Goal: Task Accomplishment & Management: Complete application form

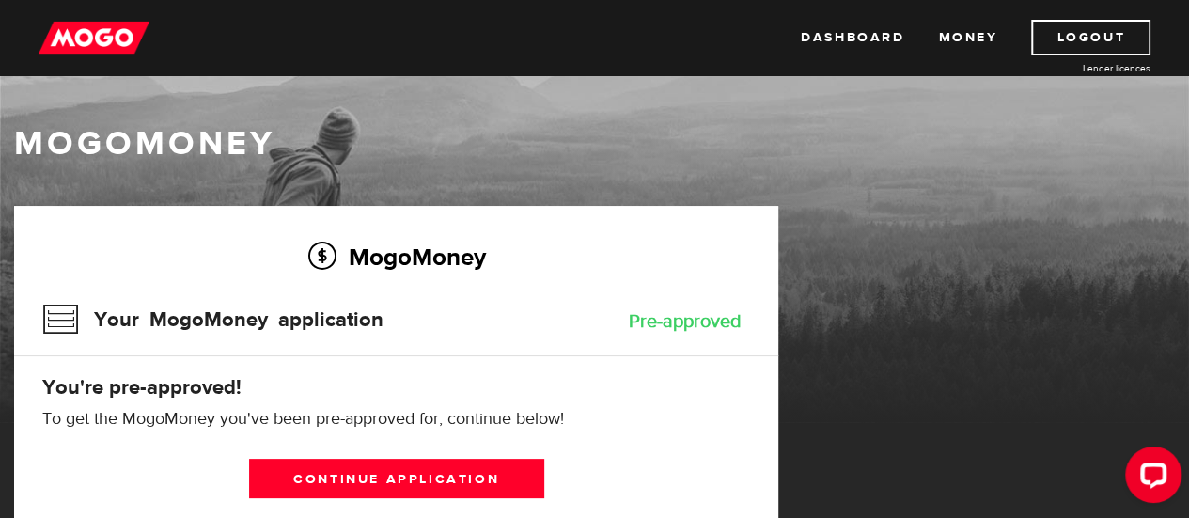
scroll to position [51, 0]
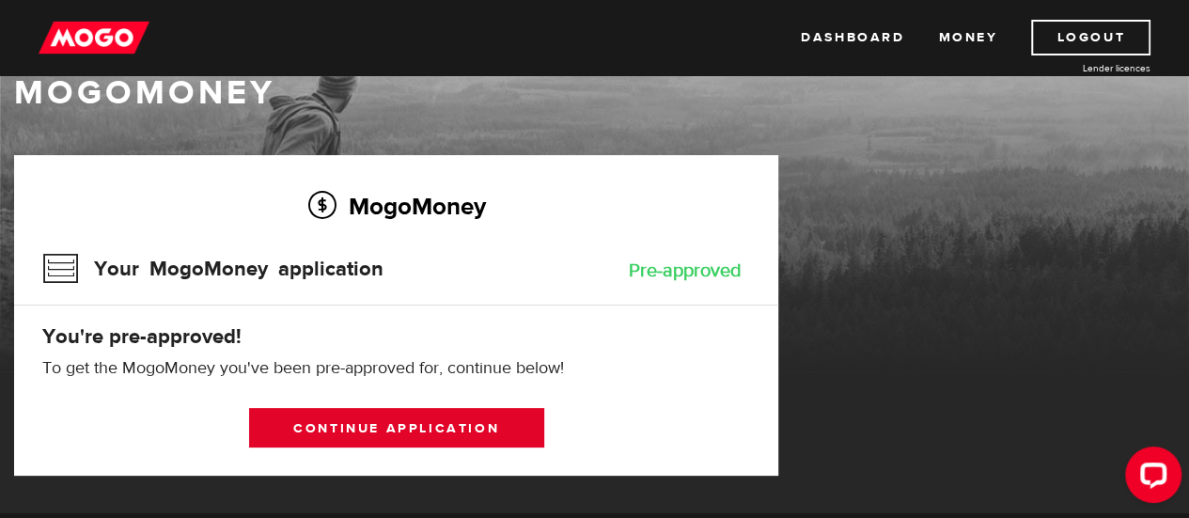
click at [398, 424] on link "Continue application" at bounding box center [396, 427] width 295 height 39
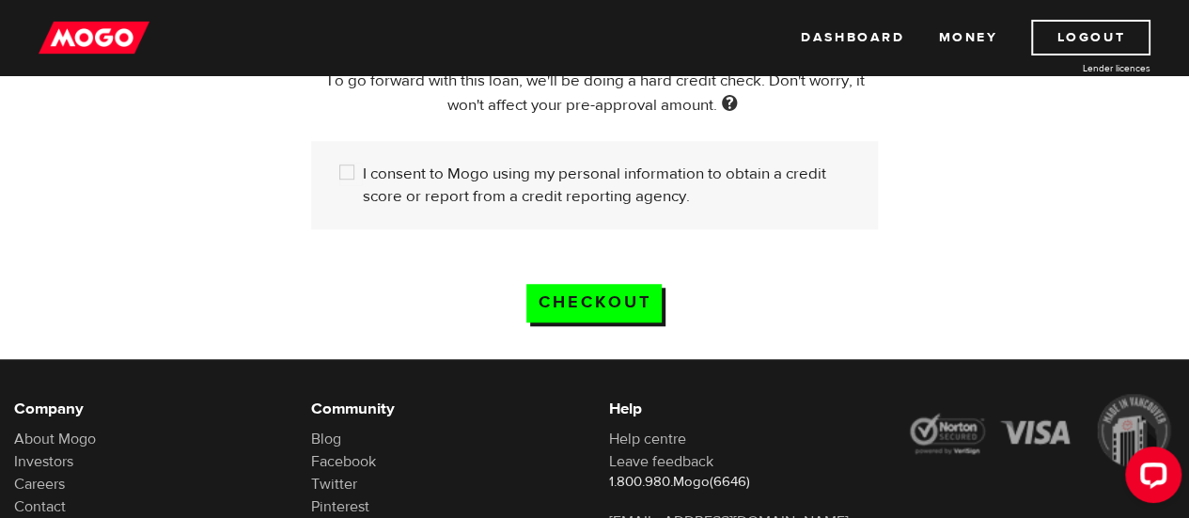
scroll to position [629, 0]
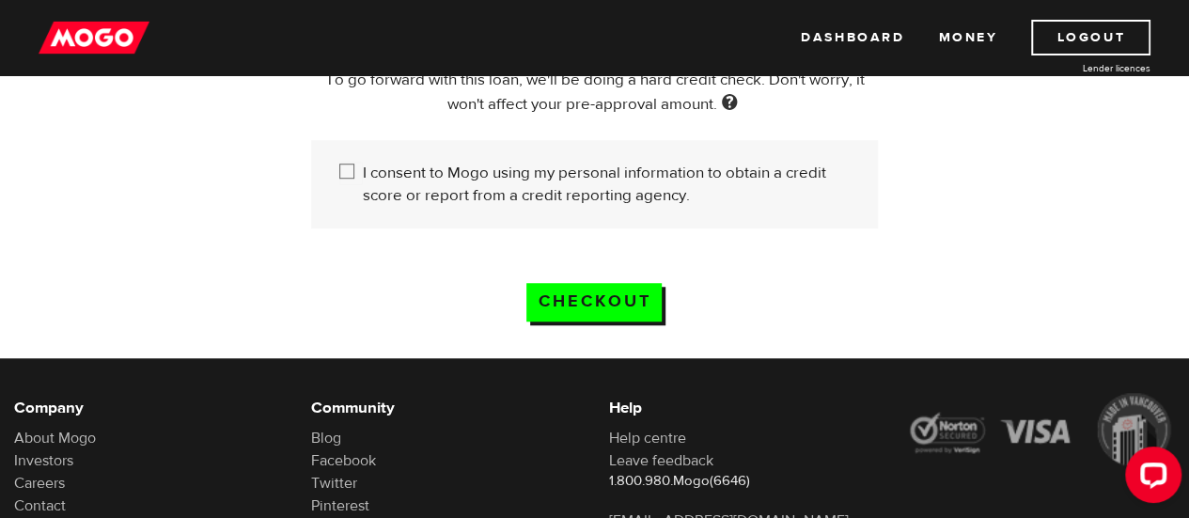
click at [348, 167] on input "I consent to Mogo using my personal information to obtain a credit score or rep…" at bounding box center [350, 173] width 23 height 23
checkbox input "true"
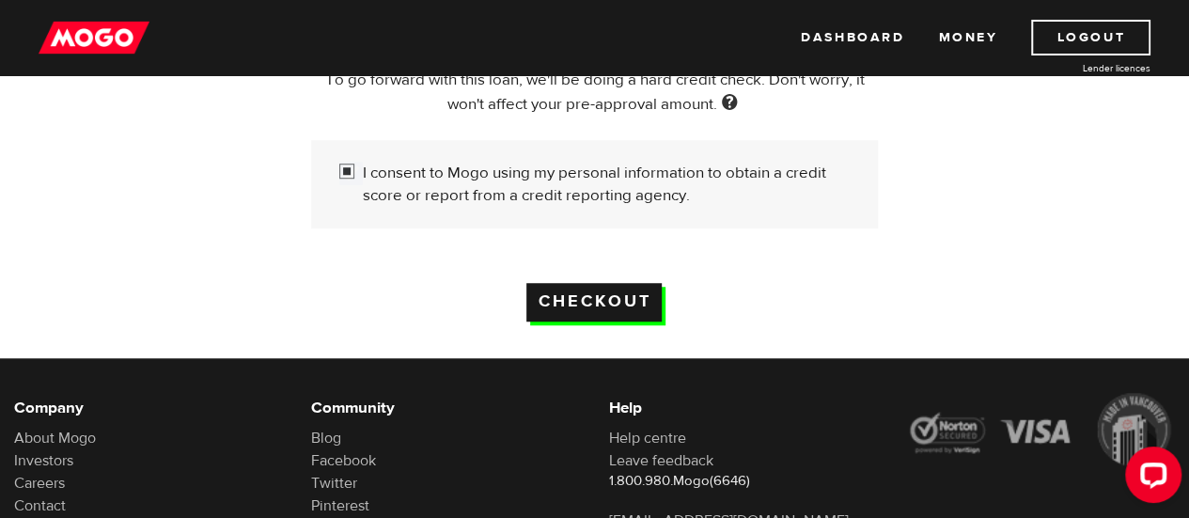
click at [581, 296] on input "Checkout" at bounding box center [593, 302] width 135 height 39
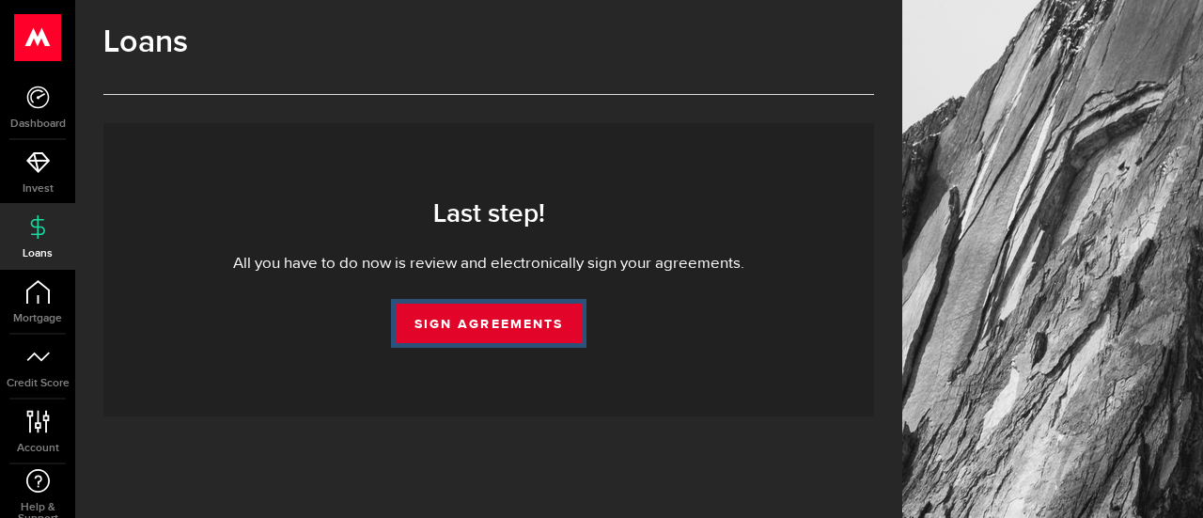
click at [477, 309] on link "Sign Agreements" at bounding box center [489, 323] width 186 height 39
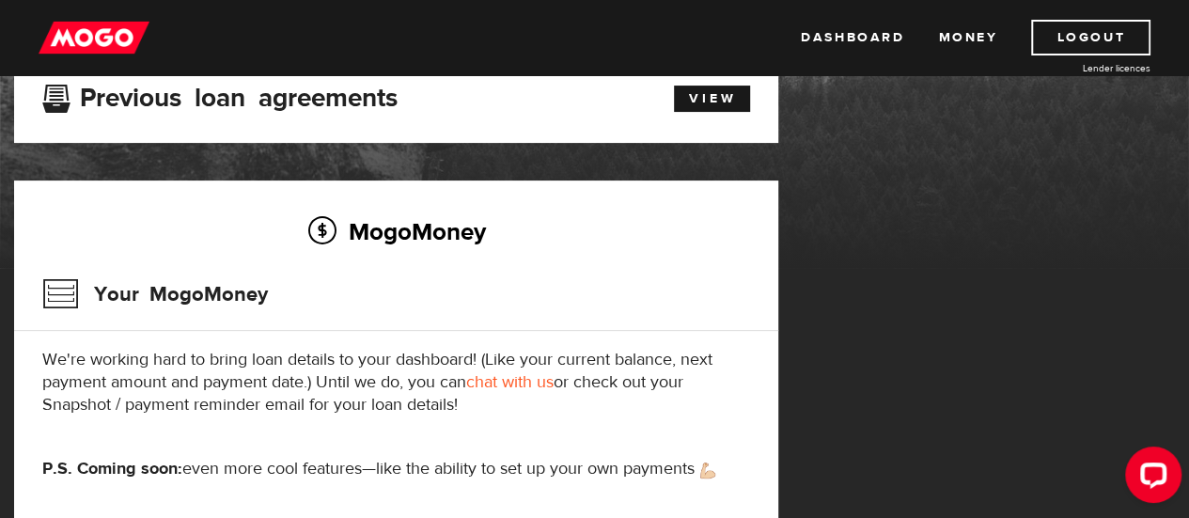
scroll to position [153, 0]
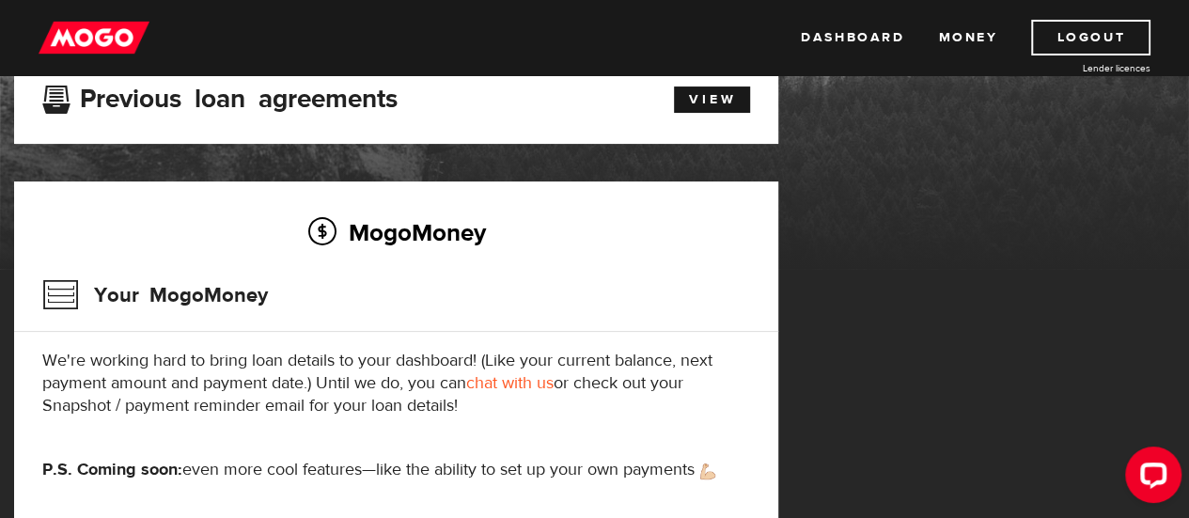
click at [502, 382] on link "chat with us" at bounding box center [509, 383] width 87 height 22
click at [828, 41] on link "Dashboard" at bounding box center [852, 38] width 103 height 36
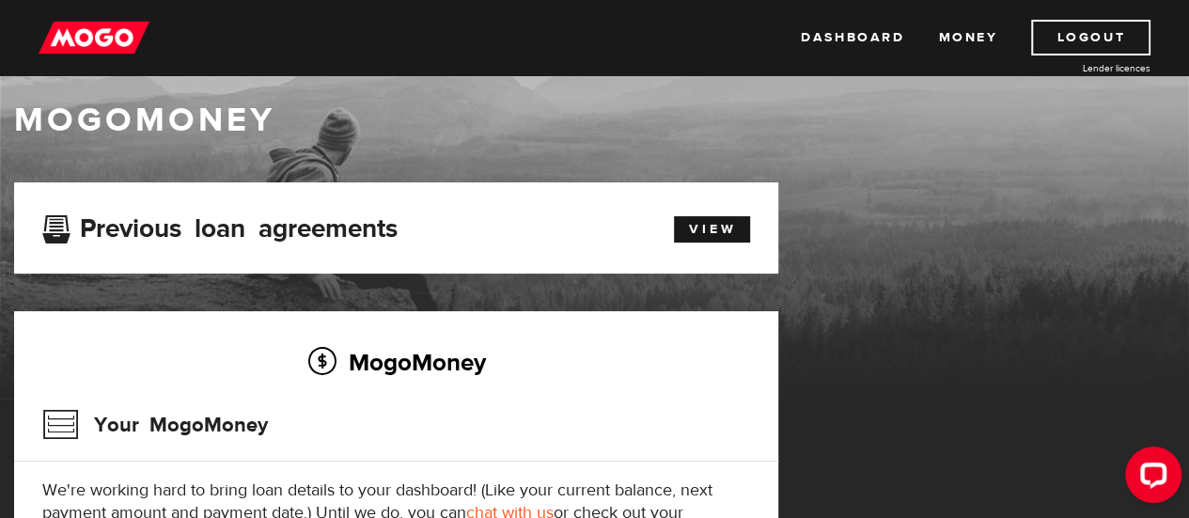
scroll to position [22, 0]
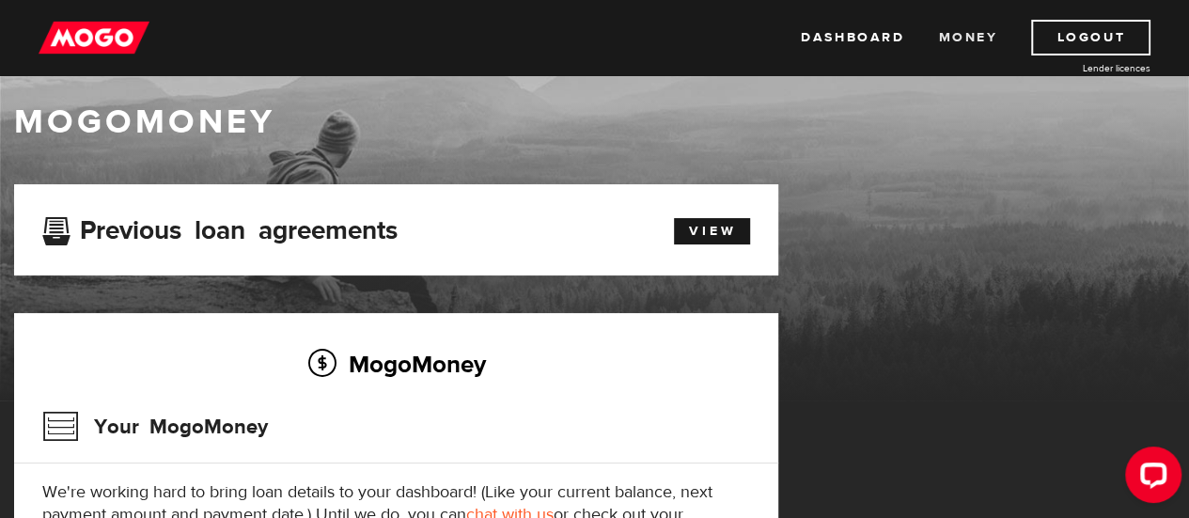
click at [955, 44] on link "Money" at bounding box center [967, 38] width 59 height 36
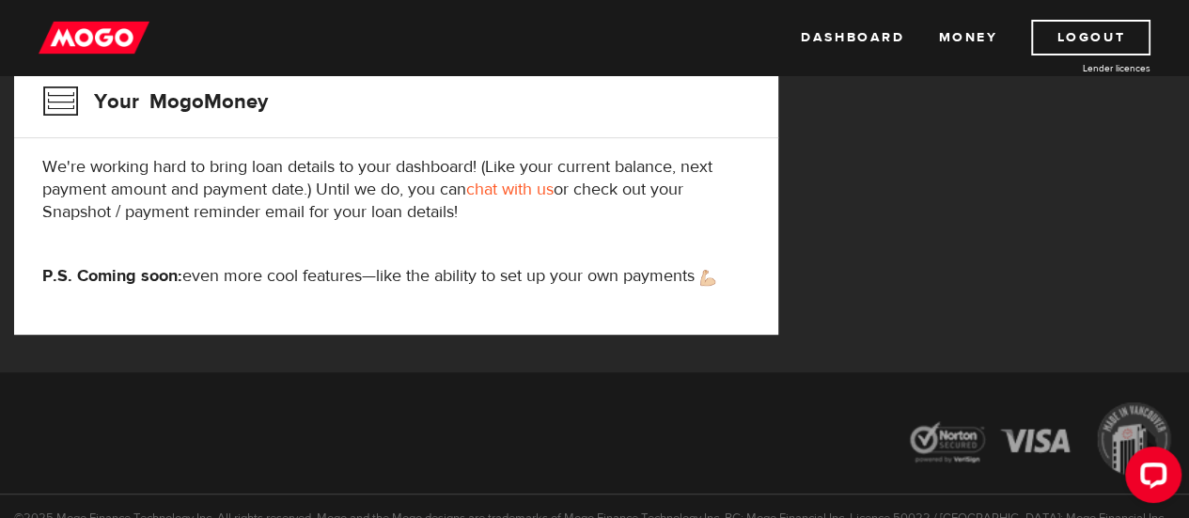
scroll to position [348, 0]
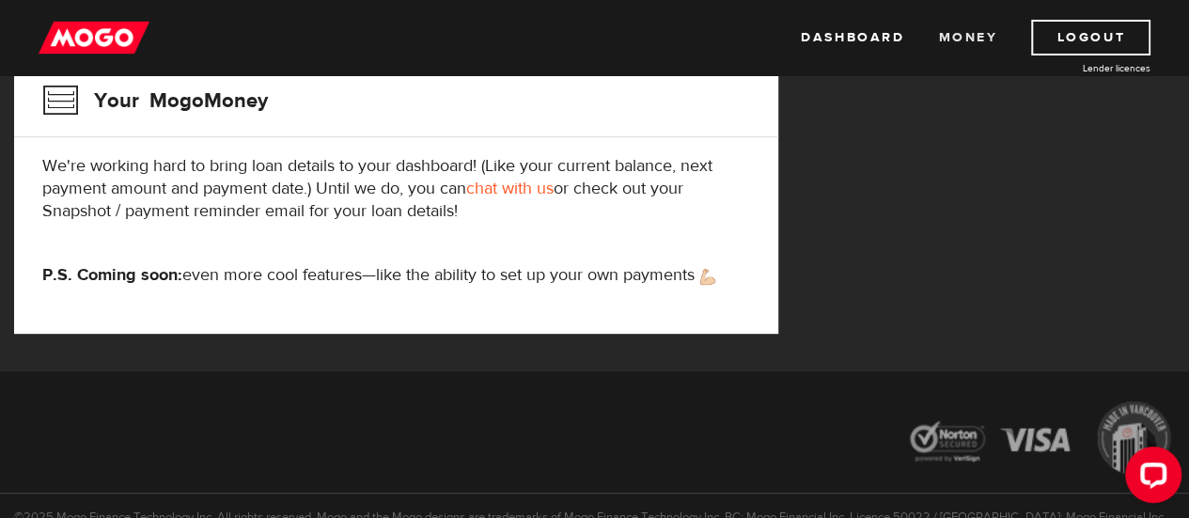
click at [951, 27] on link "Money" at bounding box center [967, 38] width 59 height 36
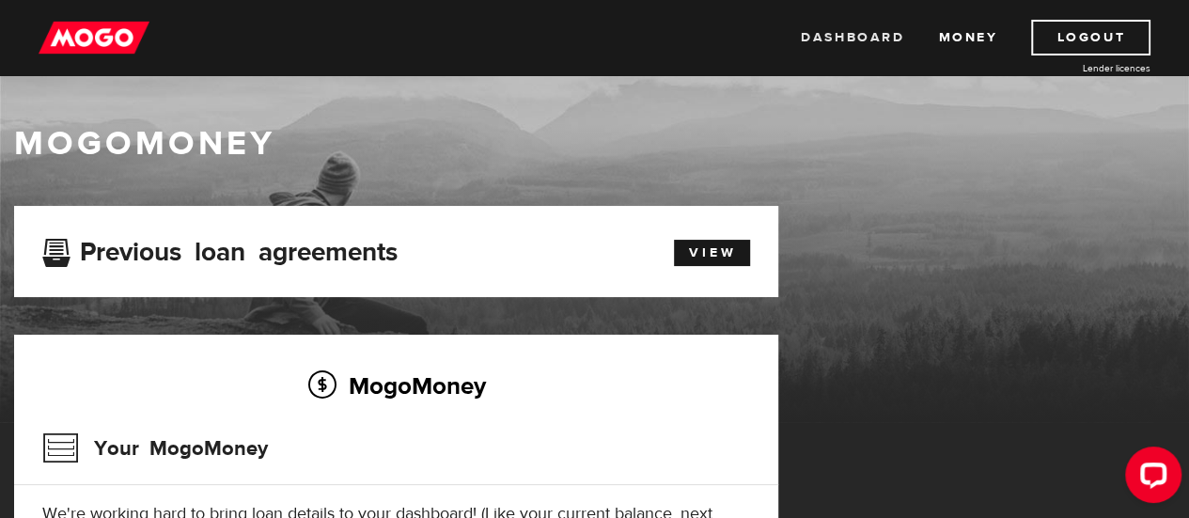
click at [831, 35] on link "Dashboard" at bounding box center [852, 38] width 103 height 36
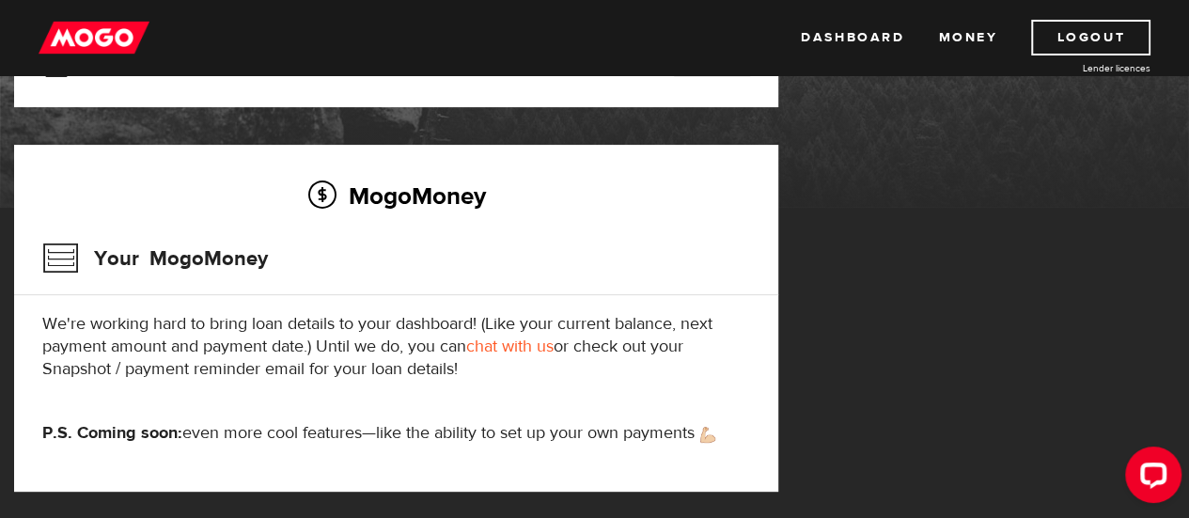
scroll to position [189, 0]
